Goal: Task Accomplishment & Management: Use online tool/utility

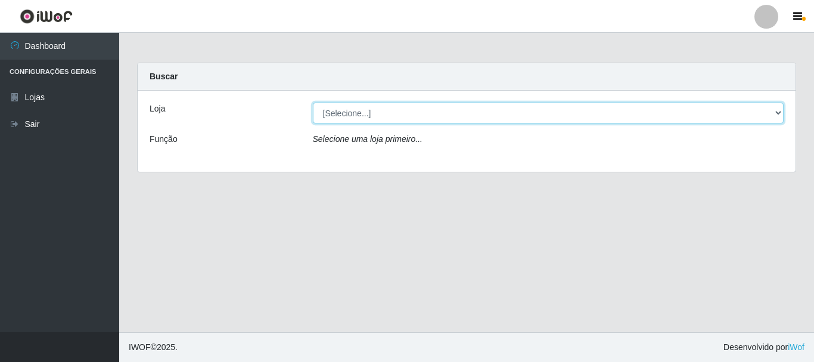
click at [375, 118] on select "[Selecione...] Super Vilton" at bounding box center [548, 112] width 471 height 21
select select "379"
click at [313, 102] on select "[Selecione...] Super Vilton" at bounding box center [548, 112] width 471 height 21
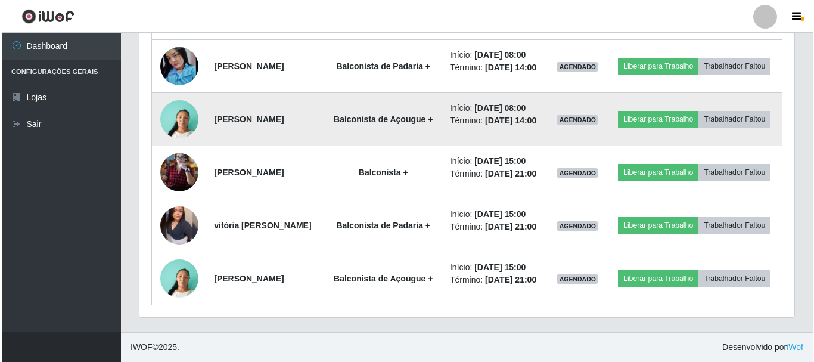
scroll to position [589, 0]
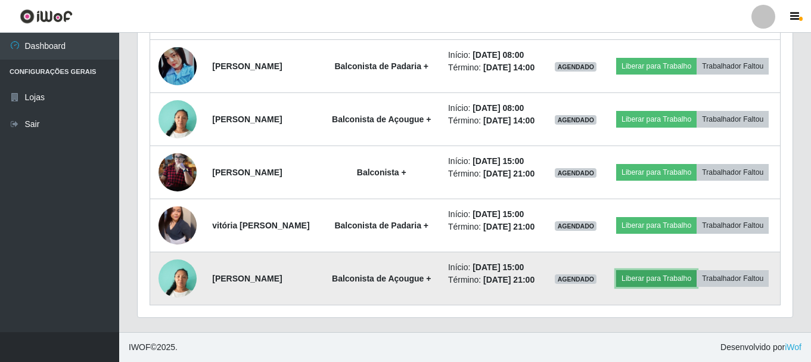
click at [694, 270] on button "Liberar para Trabalho" at bounding box center [656, 278] width 80 height 17
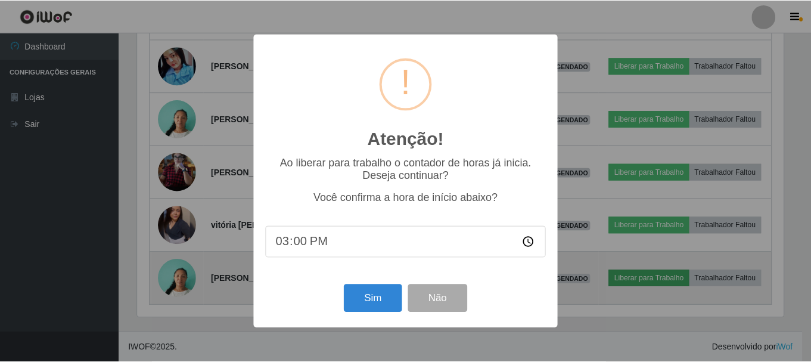
scroll to position [247, 649]
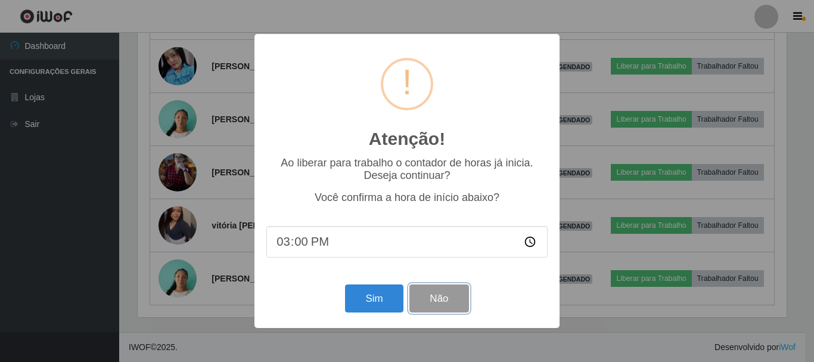
click at [443, 302] on button "Não" at bounding box center [438, 298] width 59 height 28
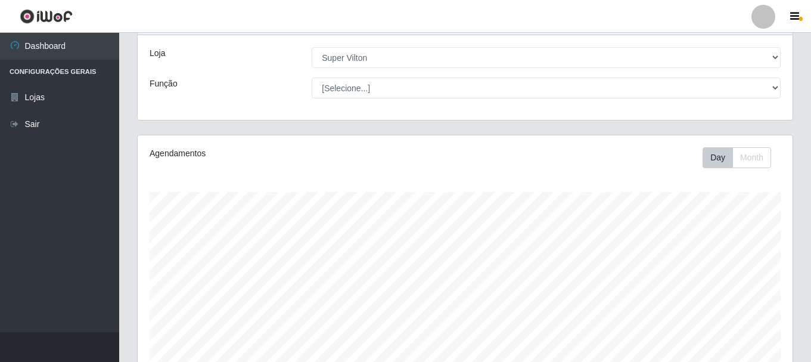
scroll to position [0, 0]
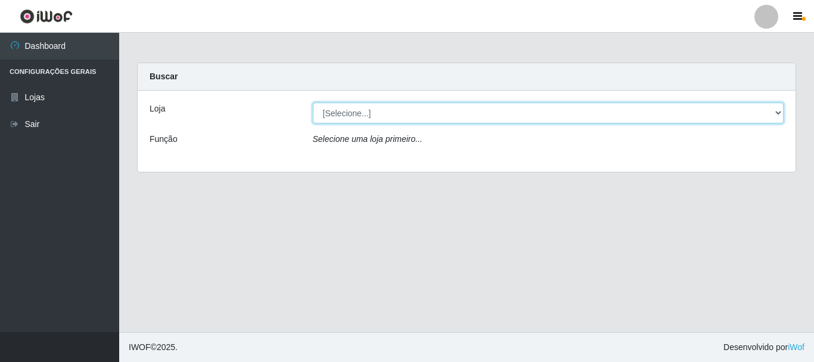
click at [775, 111] on select "[Selecione...] Super Vilton" at bounding box center [548, 112] width 471 height 21
select select "379"
click at [313, 102] on select "[Selecione...] Super Vilton" at bounding box center [548, 112] width 471 height 21
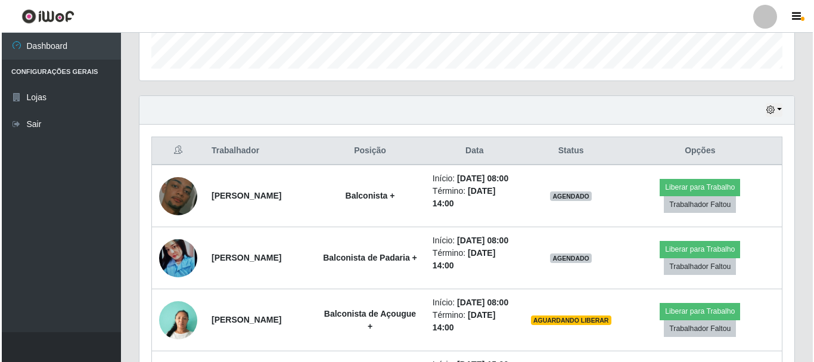
scroll to position [417, 0]
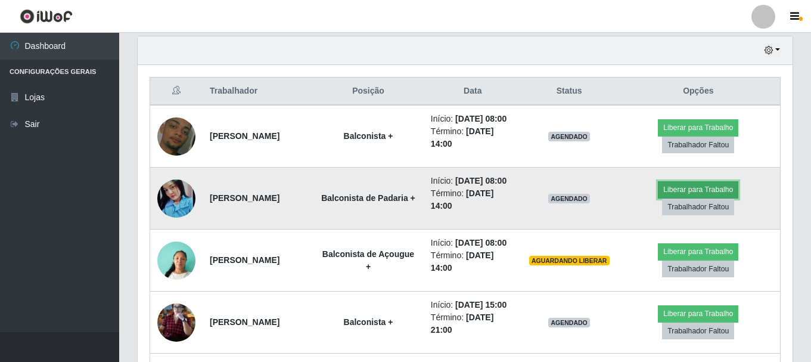
click at [690, 198] on button "Liberar para Trabalho" at bounding box center [698, 189] width 80 height 17
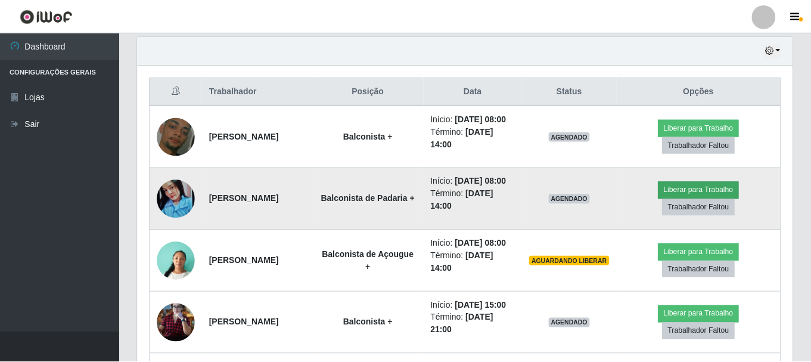
scroll to position [247, 649]
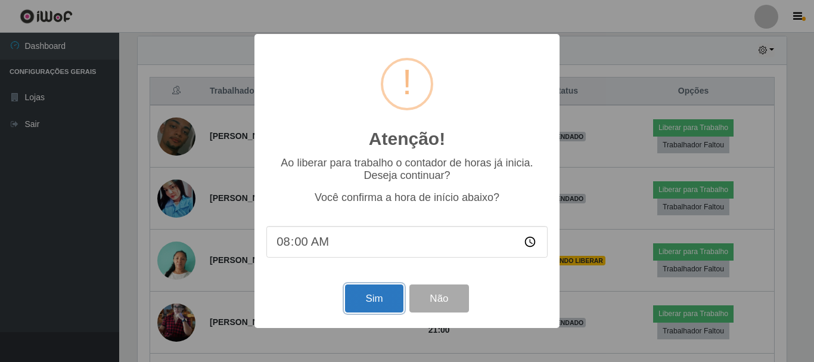
click at [370, 295] on button "Sim" at bounding box center [374, 298] width 58 height 28
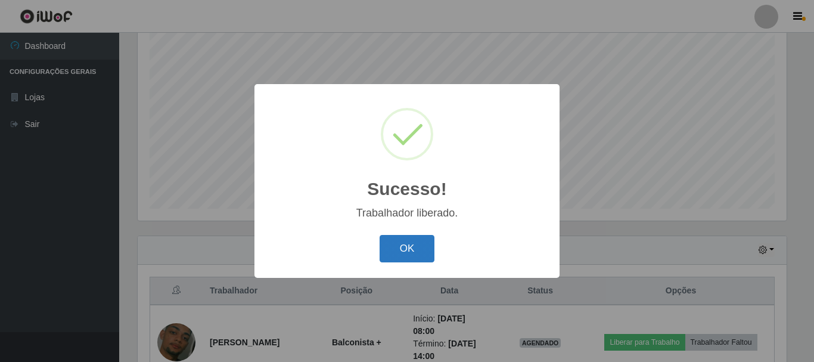
click at [382, 236] on button "OK" at bounding box center [406, 249] width 55 height 28
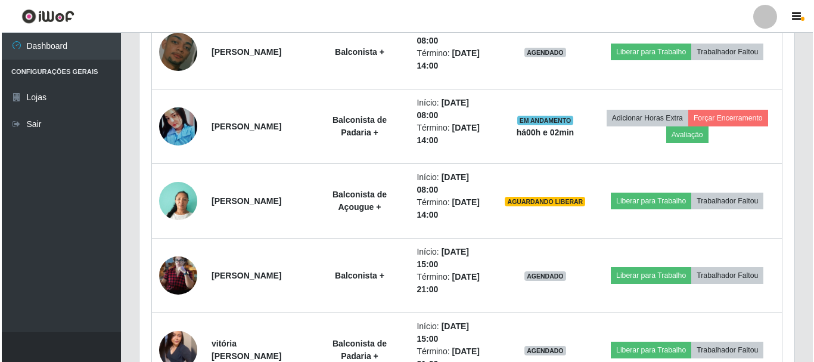
scroll to position [515, 0]
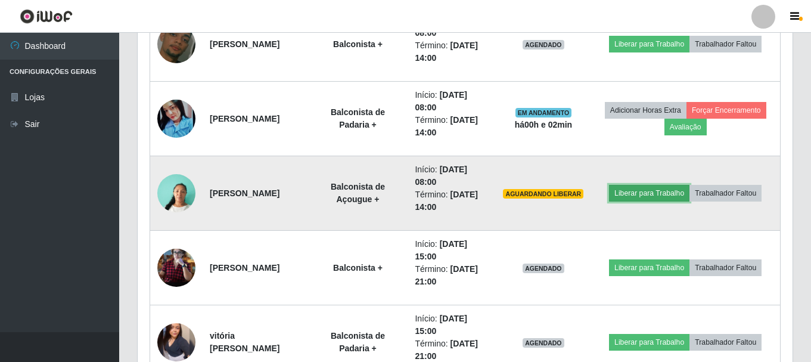
click at [664, 194] on button "Liberar para Trabalho" at bounding box center [649, 193] width 80 height 17
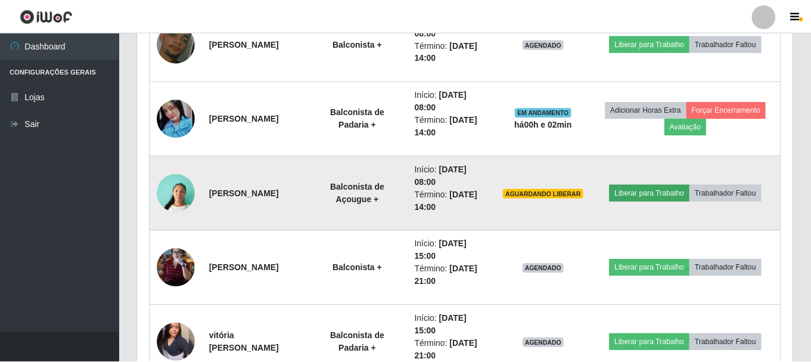
scroll to position [247, 649]
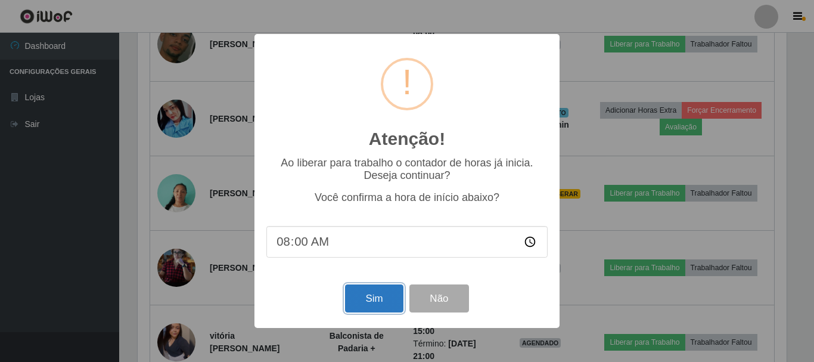
click at [360, 298] on button "Sim" at bounding box center [374, 298] width 58 height 28
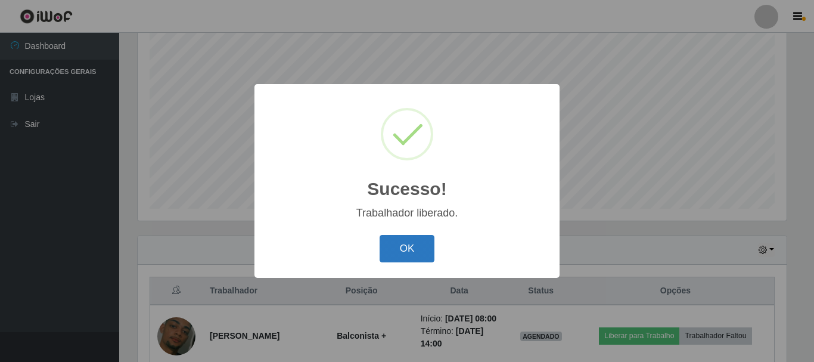
click at [382, 243] on button "OK" at bounding box center [406, 249] width 55 height 28
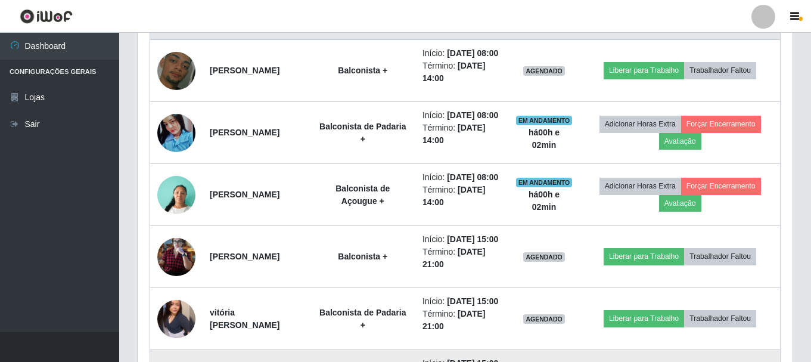
scroll to position [426, 0]
